Goal: Find specific page/section: Find specific page/section

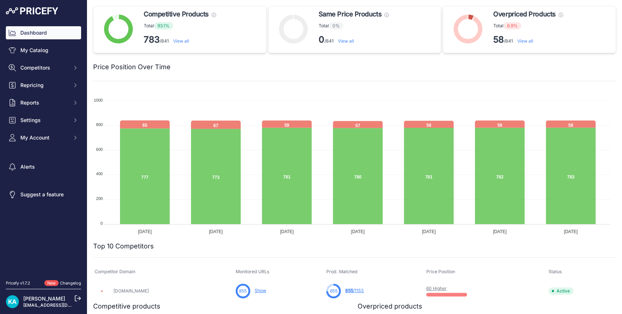
click at [32, 12] on img at bounding box center [32, 10] width 52 height 7
click at [523, 41] on link "View all" at bounding box center [525, 40] width 16 height 5
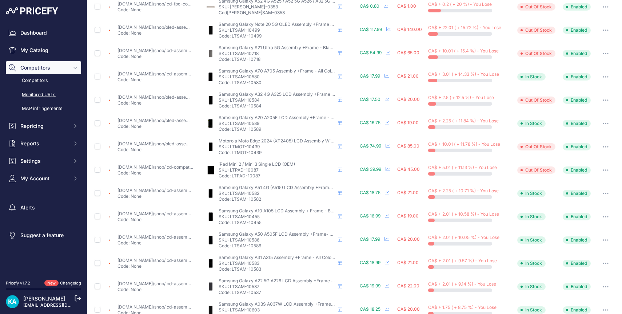
scroll to position [239, 0]
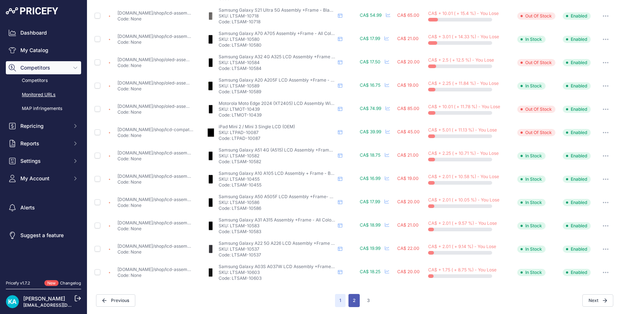
click at [351, 301] on button "2" at bounding box center [354, 300] width 11 height 13
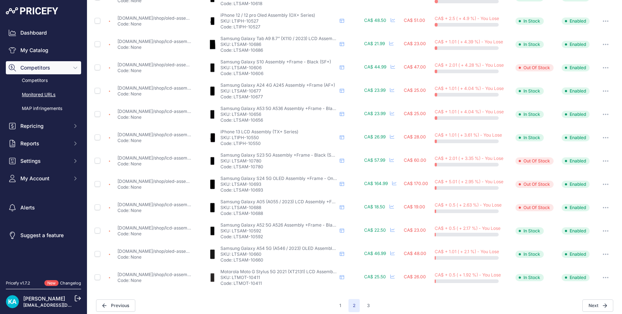
scroll to position [239, 0]
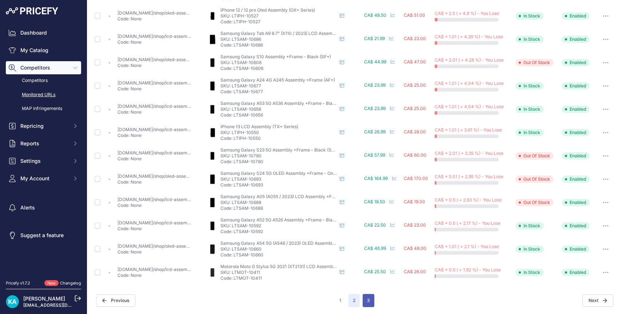
click at [366, 302] on button "3" at bounding box center [369, 300] width 12 height 13
